Goal: Entertainment & Leisure: Consume media (video, audio)

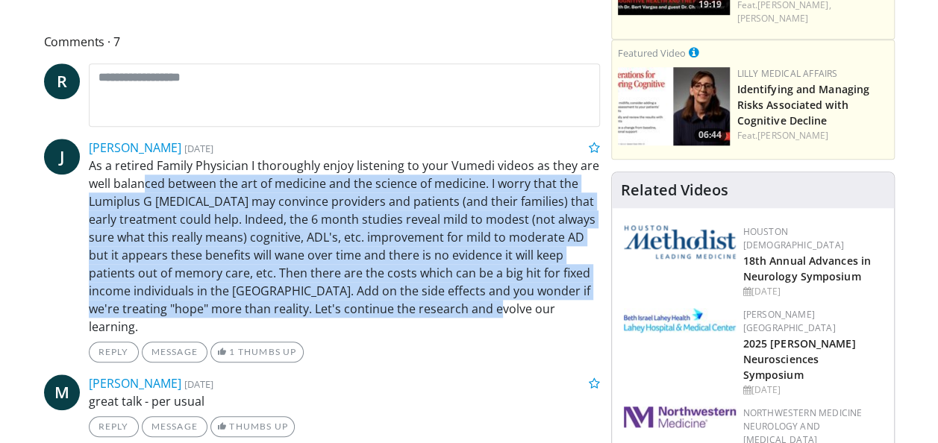
drag, startPoint x: 146, startPoint y: 162, endPoint x: 491, endPoint y: 288, distance: 366.9
click at [491, 288] on p "As a retired Family Physician I thoroughly enjoy listening to your Vumedi video…" at bounding box center [344, 246] width 511 height 179
click at [497, 286] on p "As a retired Family Physician I thoroughly enjoy listening to your Vumedi video…" at bounding box center [344, 246] width 511 height 179
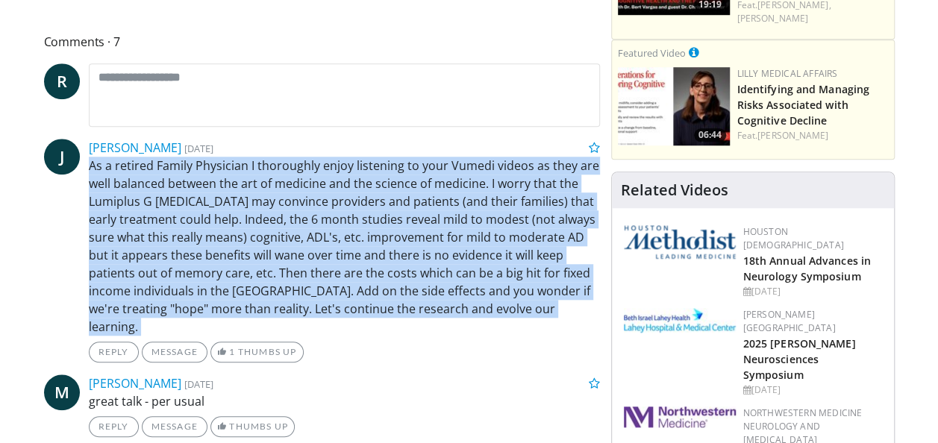
drag, startPoint x: 497, startPoint y: 286, endPoint x: 440, endPoint y: 132, distance: 164.5
click at [440, 139] on div "[PERSON_NAME] [DATE] As a retired Family Physician I thoroughly enjoy listening…" at bounding box center [344, 251] width 511 height 224
drag, startPoint x: 440, startPoint y: 132, endPoint x: 446, endPoint y: 207, distance: 75.6
click at [446, 207] on p "As a retired Family Physician I thoroughly enjoy listening to your Vumedi video…" at bounding box center [344, 246] width 511 height 179
click at [482, 288] on p "As a retired Family Physician I thoroughly enjoy listening to your Vumedi video…" at bounding box center [344, 246] width 511 height 179
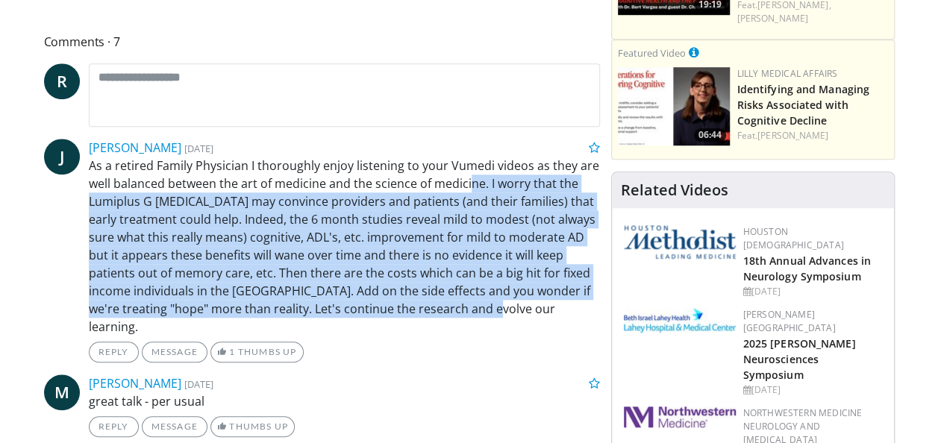
drag, startPoint x: 512, startPoint y: 289, endPoint x: 467, endPoint y: 162, distance: 135.2
click at [467, 162] on p "As a retired Family Physician I thoroughly enjoy listening to your Vumedi video…" at bounding box center [344, 246] width 511 height 179
click at [409, 260] on p "As a retired Family Physician I thoroughly enjoy listening to your Vumedi video…" at bounding box center [344, 246] width 511 height 179
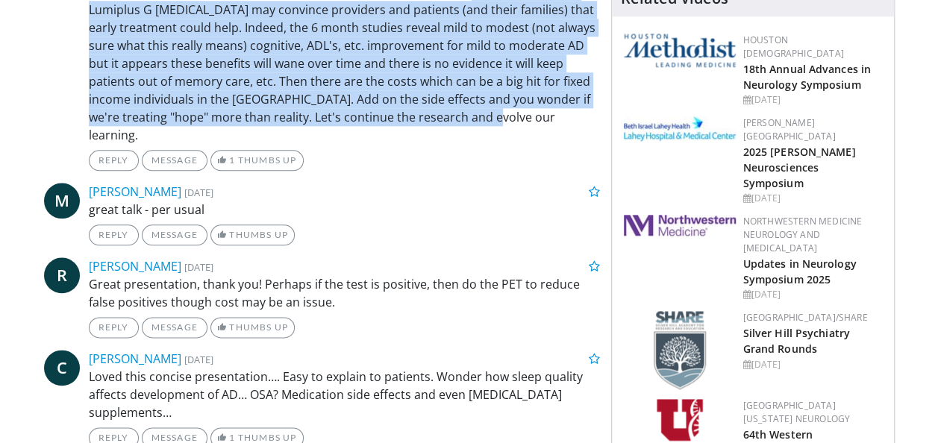
scroll to position [820, 0]
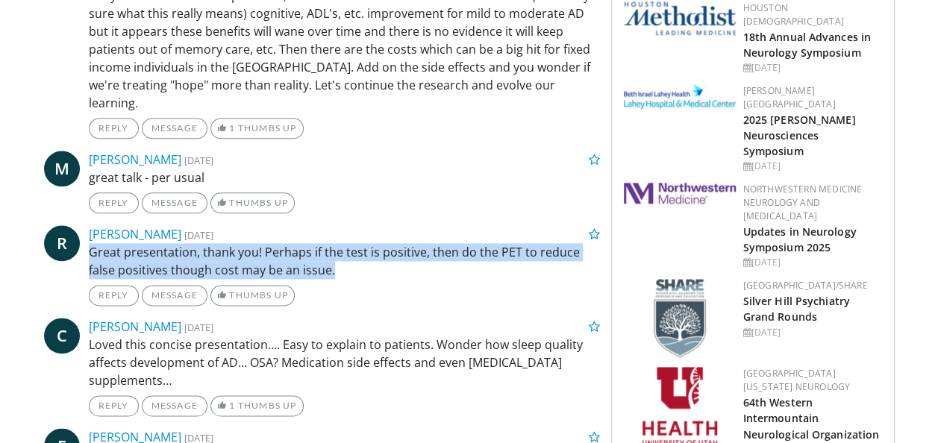
drag, startPoint x: 377, startPoint y: 227, endPoint x: 377, endPoint y: 201, distance: 26.1
click at [377, 225] on div "[PERSON_NAME] [DATE] Great presentation, thank you! Perhaps if the test is posi…" at bounding box center [344, 265] width 511 height 81
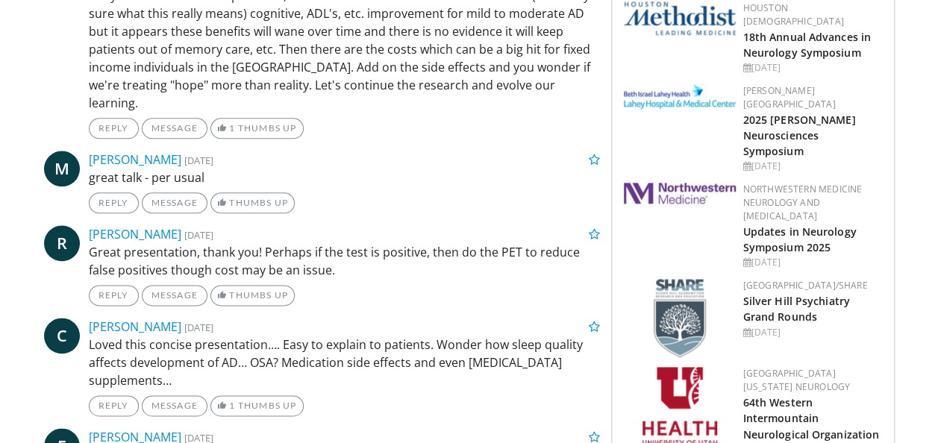
click at [403, 337] on p "Loved this concise presentation…. Easy to explain to patients. Wonder how sleep…" at bounding box center [344, 363] width 511 height 54
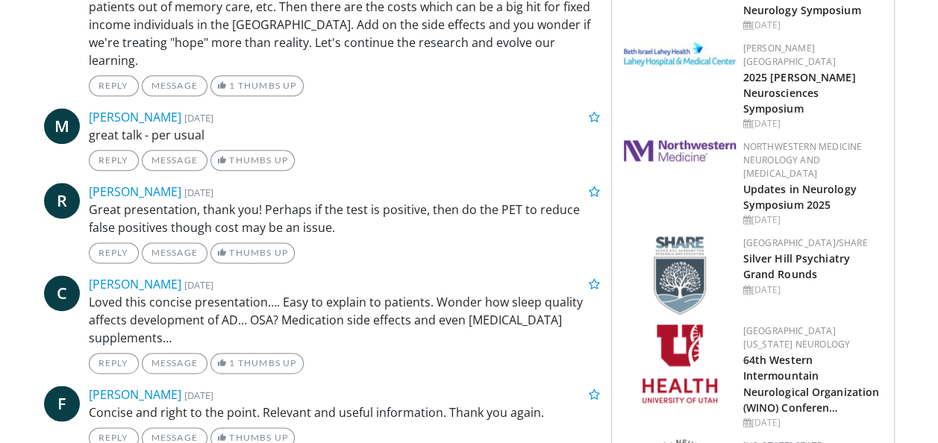
scroll to position [970, 0]
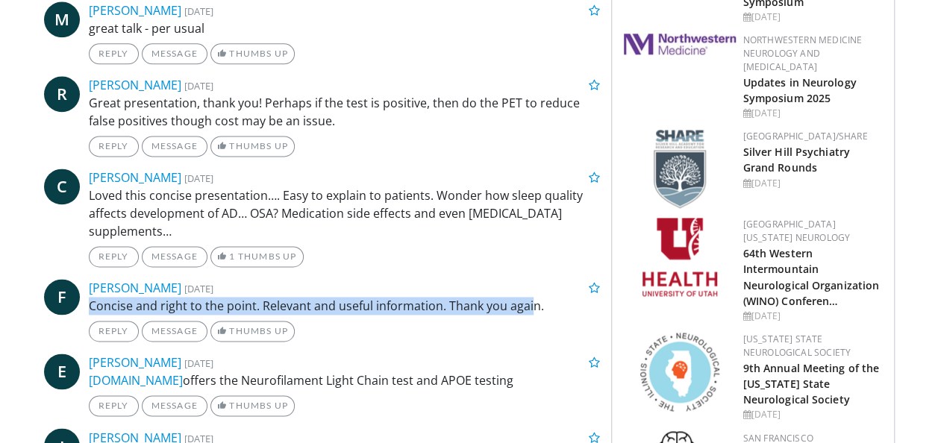
drag, startPoint x: 531, startPoint y: 272, endPoint x: 526, endPoint y: 259, distance: 14.4
click at [526, 279] on div "[PERSON_NAME] [DATE] Concise and right to the point. Relevant and useful inform…" at bounding box center [344, 310] width 511 height 63
drag, startPoint x: 526, startPoint y: 259, endPoint x: 465, endPoint y: 263, distance: 60.6
click at [465, 297] on p "Concise and right to the point. Relevant and useful information. Thank you agai…" at bounding box center [344, 306] width 511 height 18
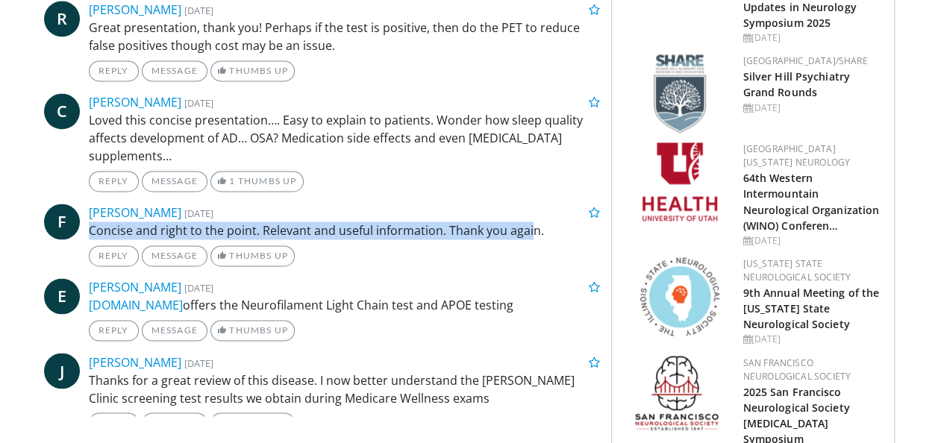
scroll to position [1119, 0]
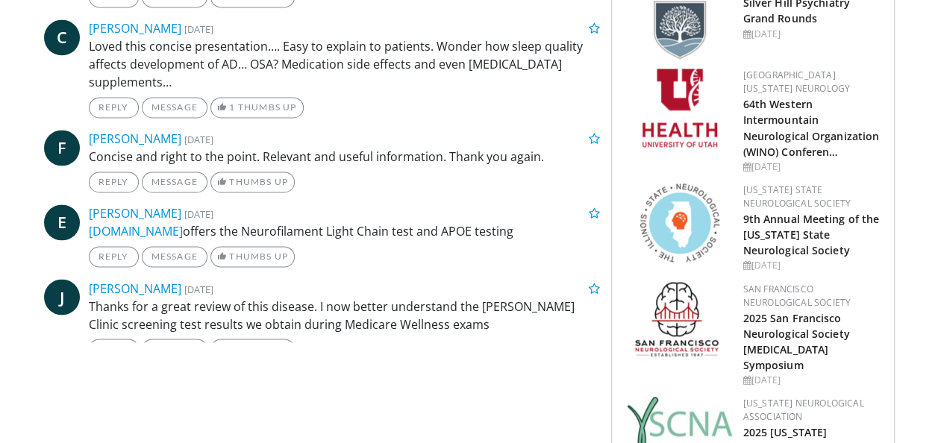
click at [410, 297] on p "Thanks for a great review of this disease. I now better understand the [PERSON_…" at bounding box center [344, 315] width 511 height 36
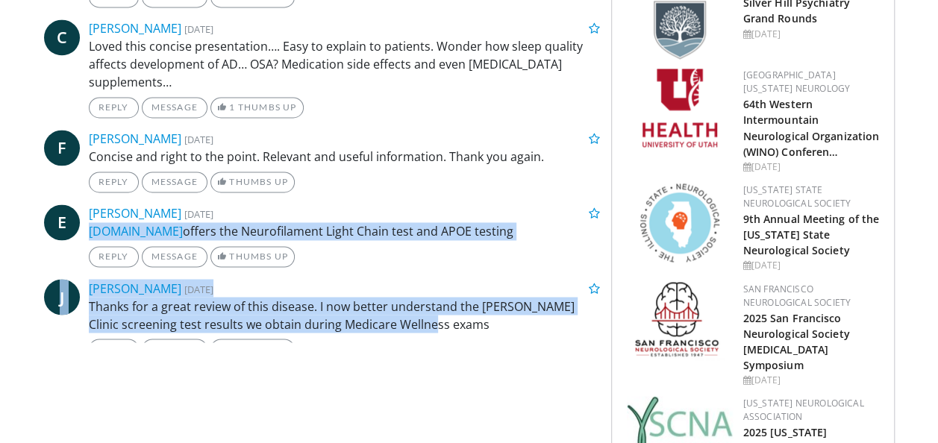
drag, startPoint x: 436, startPoint y: 283, endPoint x: 428, endPoint y: 181, distance: 102.5
drag, startPoint x: 428, startPoint y: 181, endPoint x: 394, endPoint y: 189, distance: 35.3
click at [394, 222] on p "[DOMAIN_NAME] offers the Neurofilament Light Chain test and APOE testing" at bounding box center [344, 231] width 511 height 18
click at [406, 297] on p "Thanks for a great review of this disease. I now better understand the [PERSON_…" at bounding box center [344, 315] width 511 height 36
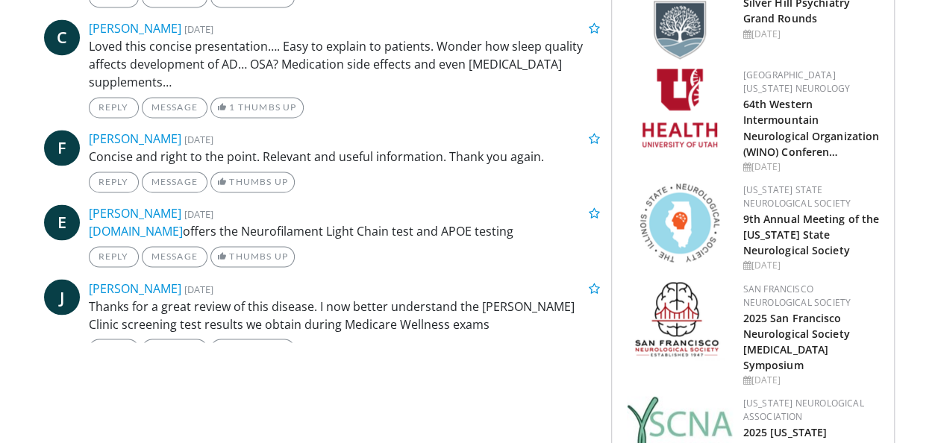
click at [403, 297] on p "Thanks for a great review of this disease. I now better understand the [PERSON_…" at bounding box center [344, 315] width 511 height 36
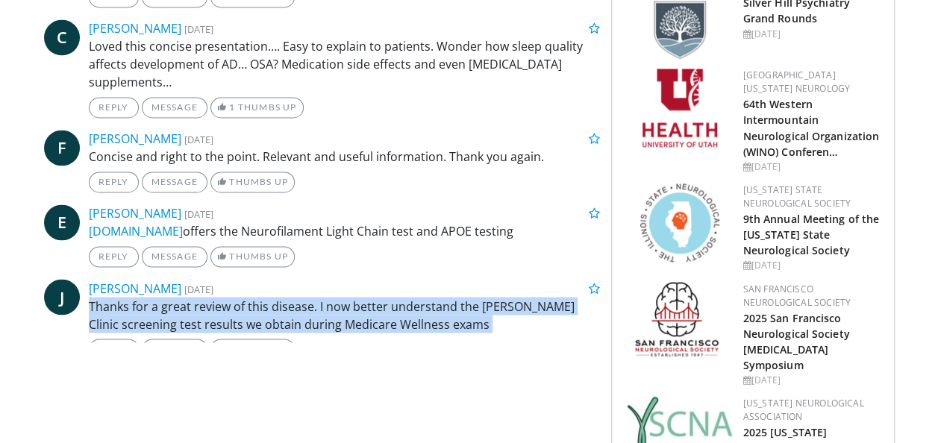
drag, startPoint x: 403, startPoint y: 286, endPoint x: 331, endPoint y: 254, distance: 78.5
click at [331, 279] on div "[PERSON_NAME] [DATE] Thanks for a great review of this disease. I now better un…" at bounding box center [344, 319] width 511 height 81
drag, startPoint x: 331, startPoint y: 254, endPoint x: 436, endPoint y: 285, distance: 108.8
click at [436, 297] on p "Thanks for a great review of this disease. I now better understand the [PERSON_…" at bounding box center [344, 315] width 511 height 36
click at [459, 297] on p "Thanks for a great review of this disease. I now better understand the [PERSON_…" at bounding box center [344, 315] width 511 height 36
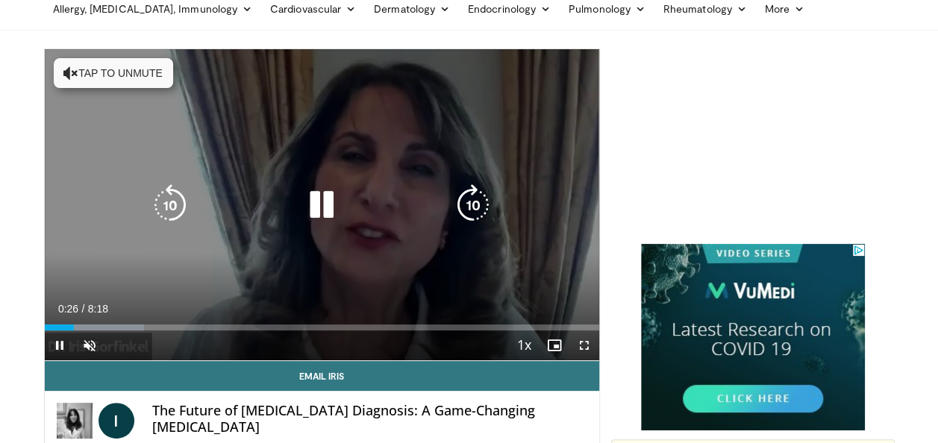
scroll to position [149, 0]
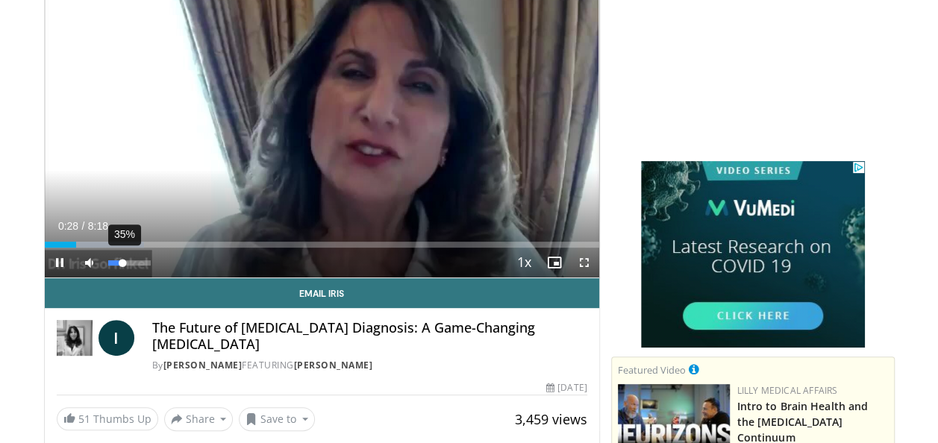
drag, startPoint x: 104, startPoint y: 262, endPoint x: 122, endPoint y: 263, distance: 17.9
click at [122, 263] on div "Volume Level" at bounding box center [115, 262] width 15 height 5
drag, startPoint x: 123, startPoint y: 261, endPoint x: 131, endPoint y: 263, distance: 7.6
click at [131, 263] on div "Volume Level" at bounding box center [119, 262] width 23 height 5
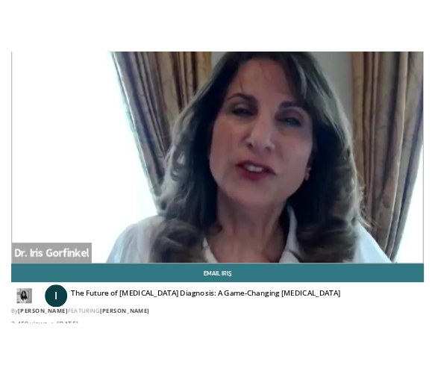
scroll to position [0, 0]
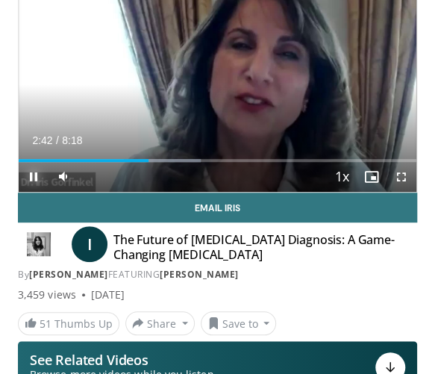
click at [37, 173] on span "Video Player" at bounding box center [34, 177] width 30 height 30
